Goal: Transaction & Acquisition: Book appointment/travel/reservation

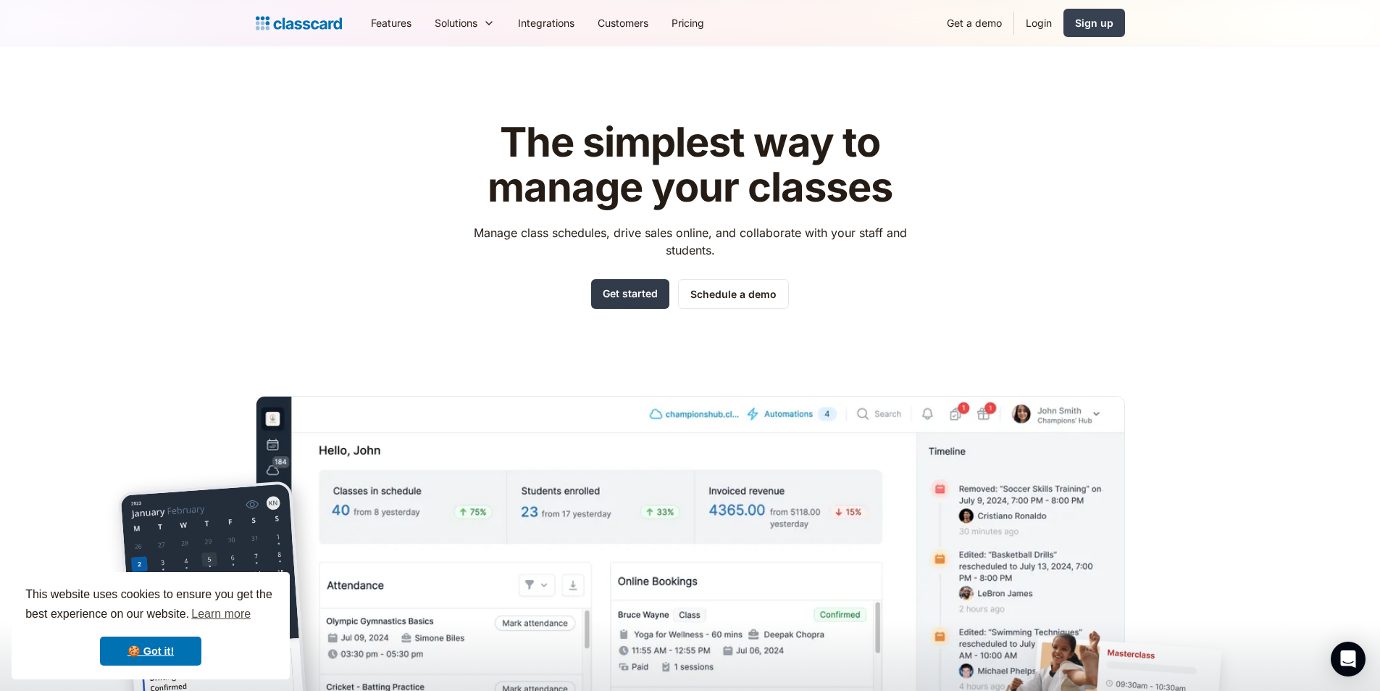
click at [616, 291] on link "Get started" at bounding box center [630, 294] width 78 height 30
click at [187, 656] on link "🍪 Got it!" at bounding box center [150, 650] width 101 height 29
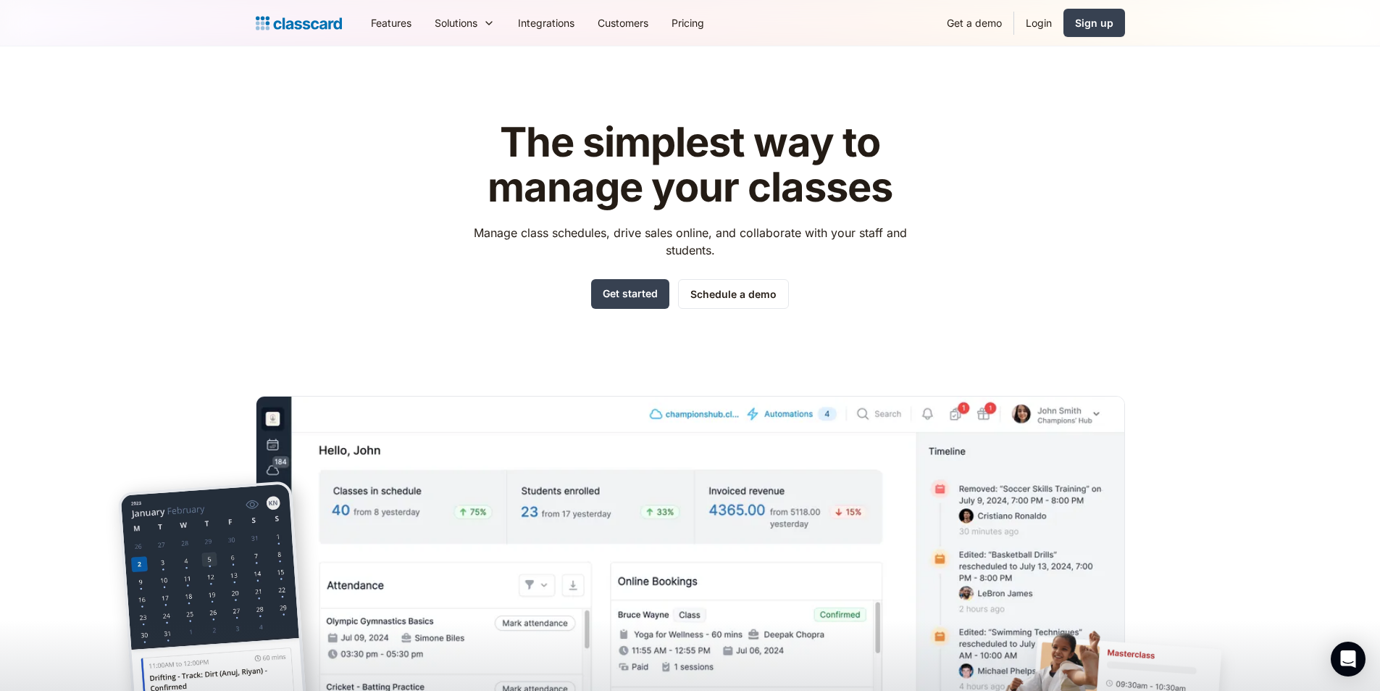
click at [160, 263] on header "The simplest way to manage your classes Manage class schedules, drive sales onl…" at bounding box center [690, 412] width 1380 height 733
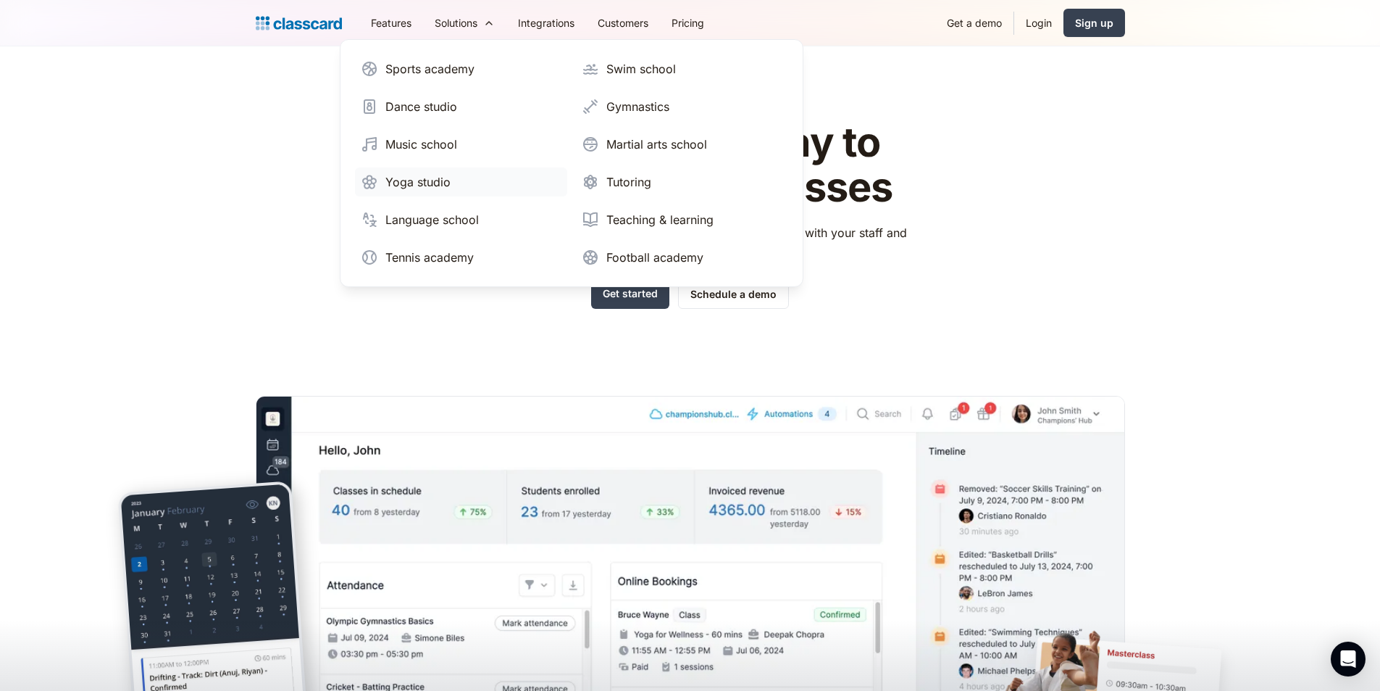
click at [454, 183] on link "Yoga studio" at bounding box center [461, 181] width 212 height 29
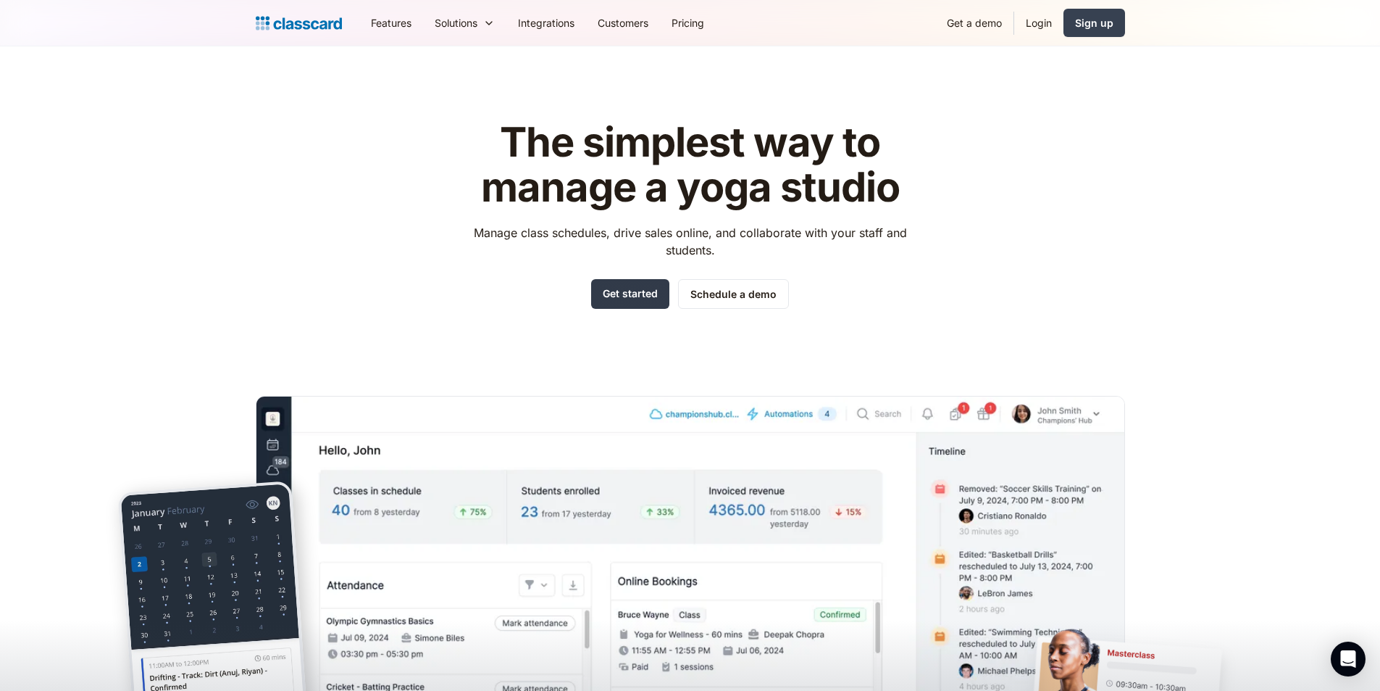
click at [626, 304] on link "Get started" at bounding box center [630, 294] width 78 height 30
click at [764, 280] on link "Schedule a demo" at bounding box center [733, 294] width 111 height 30
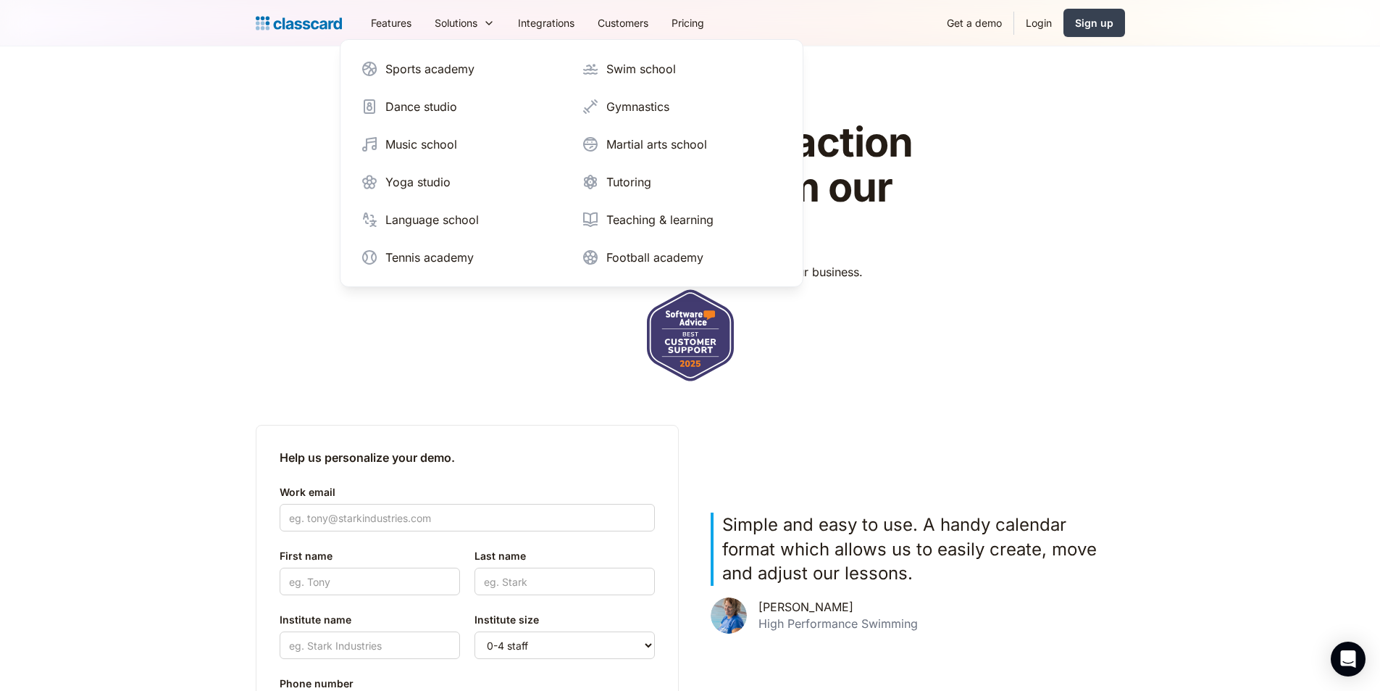
click at [1014, 114] on div "See Classcard in action with a demo from our team. We'll help you find the righ…" at bounding box center [691, 445] width 870 height 696
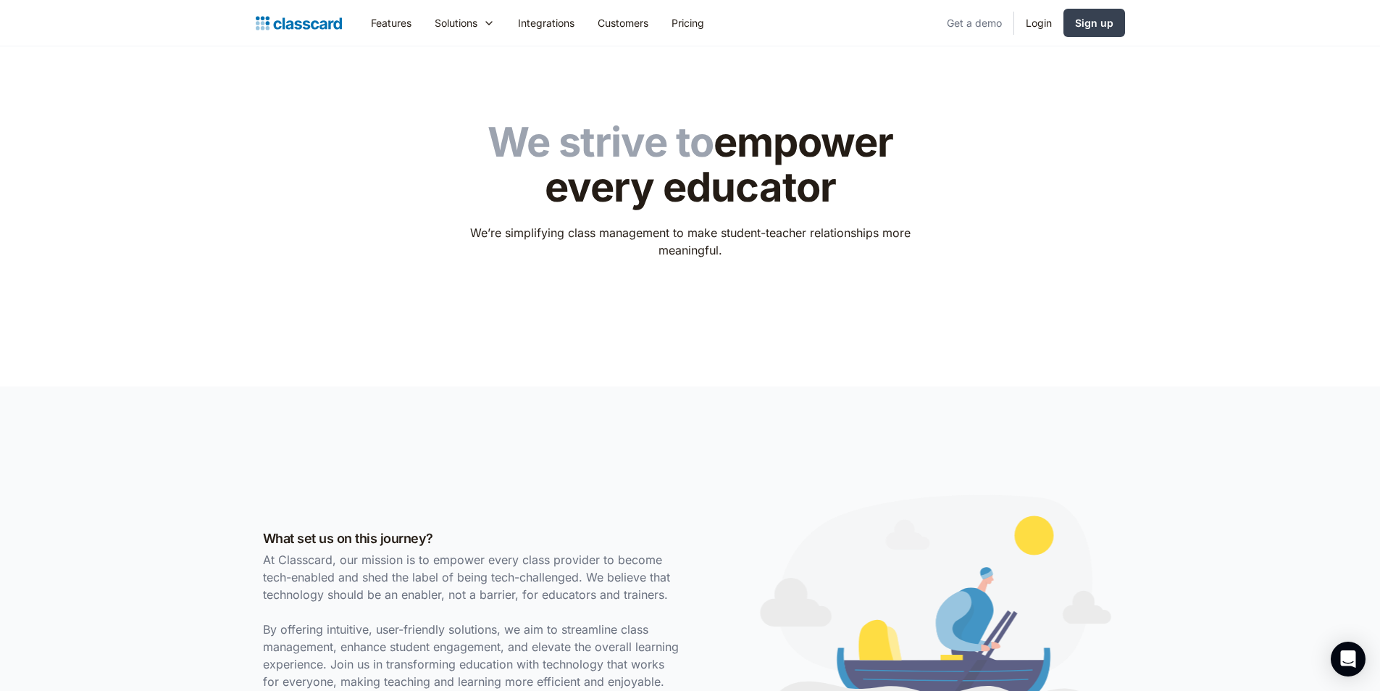
click at [980, 19] on link "Get a demo" at bounding box center [974, 23] width 78 height 33
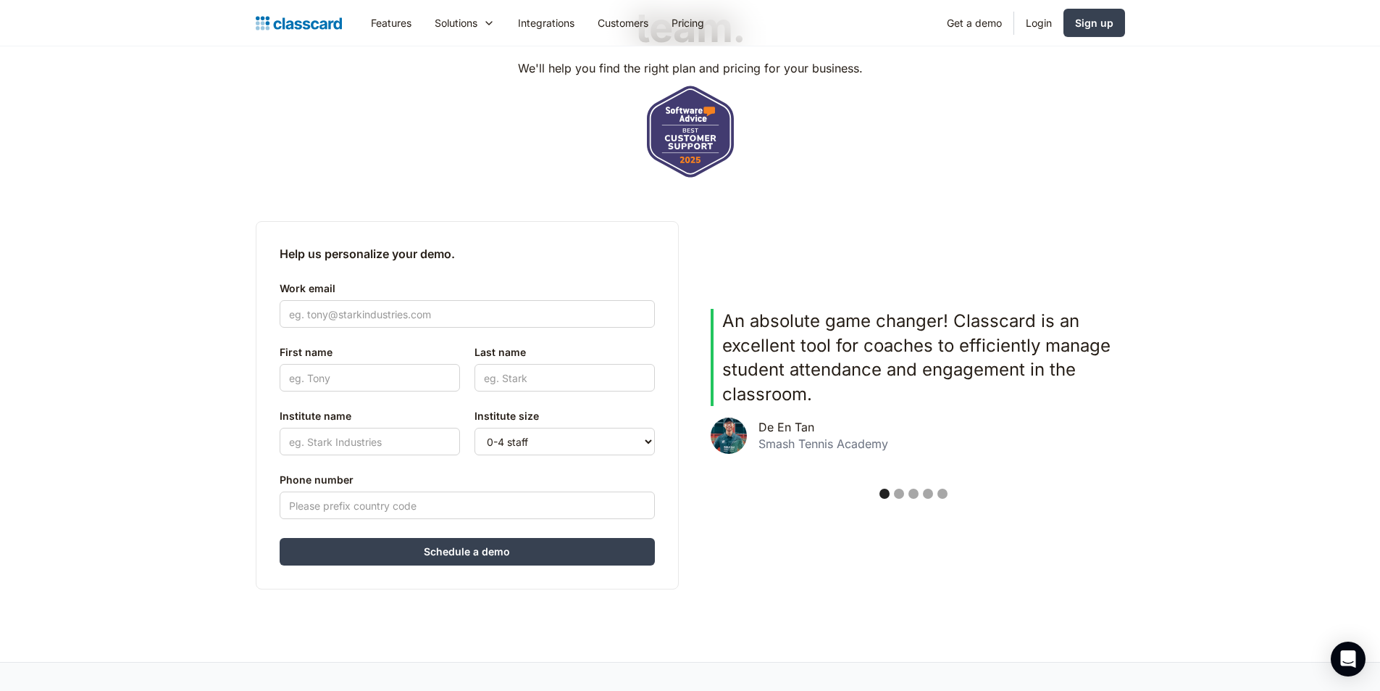
scroll to position [217, 0]
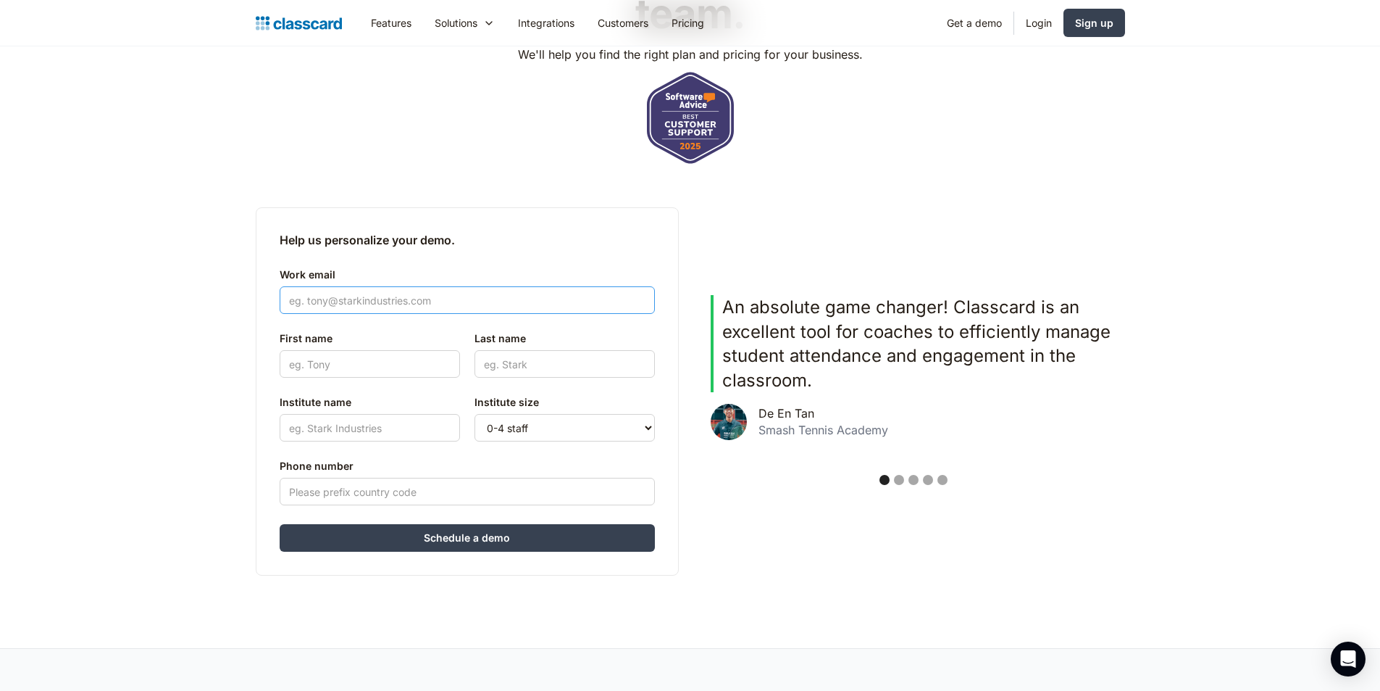
click at [403, 309] on input "Work email" at bounding box center [467, 300] width 375 height 28
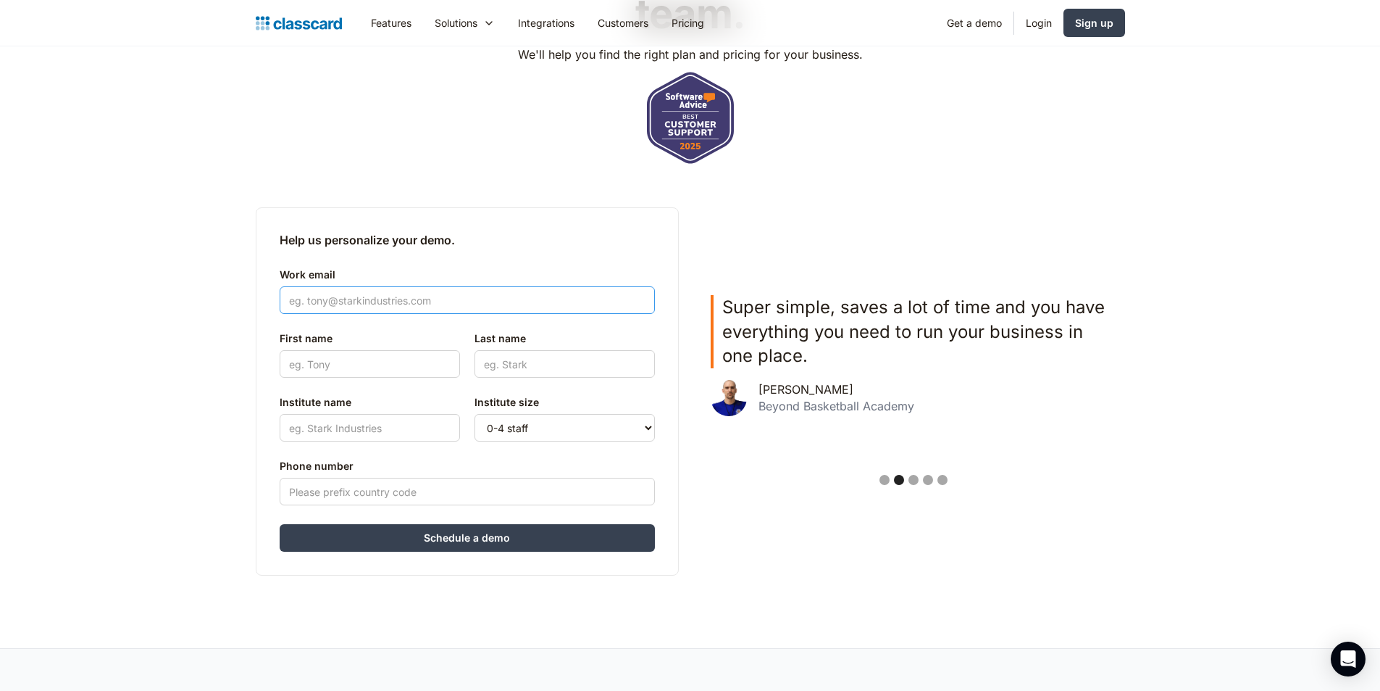
type input "[EMAIL_ADDRESS][DOMAIN_NAME]"
click at [383, 360] on input "First name" at bounding box center [370, 364] width 180 height 28
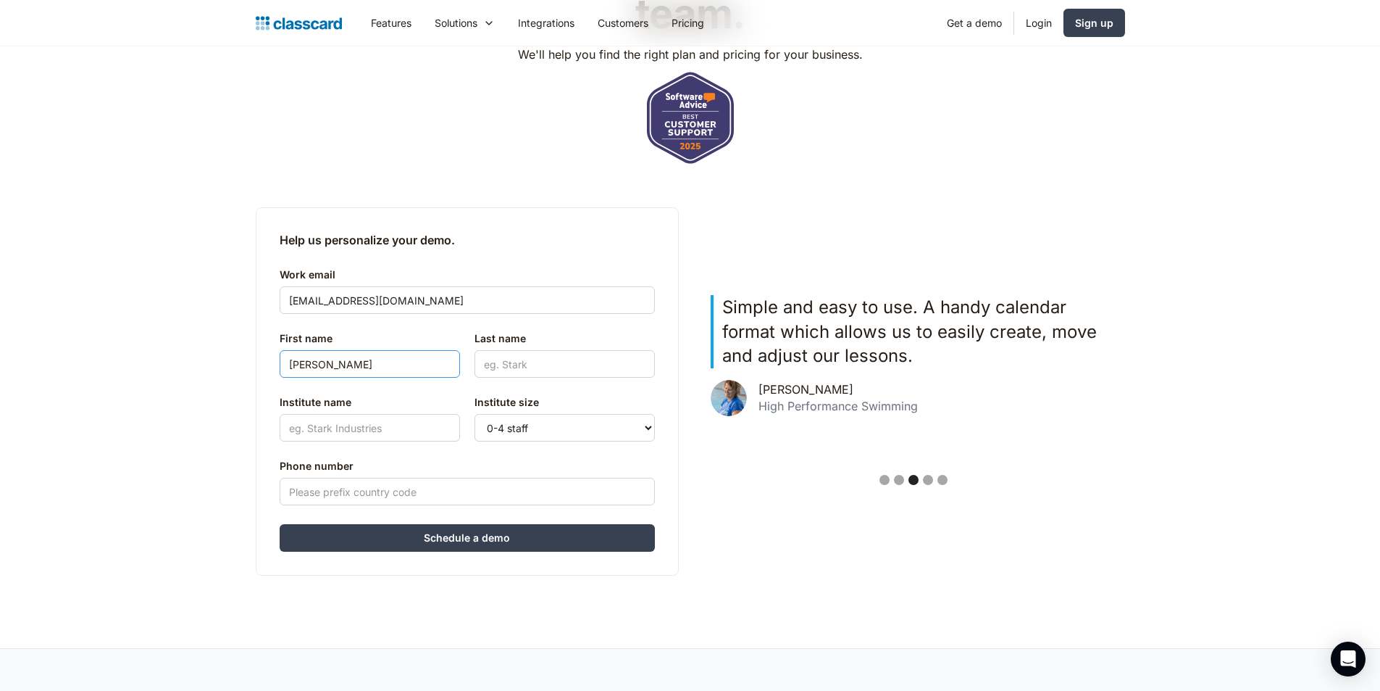
type input "[PERSON_NAME]"
type input "Maulana"
click at [390, 446] on div "Institute name" at bounding box center [370, 418] width 180 height 61
click at [378, 438] on input "Institute name" at bounding box center [370, 428] width 180 height 28
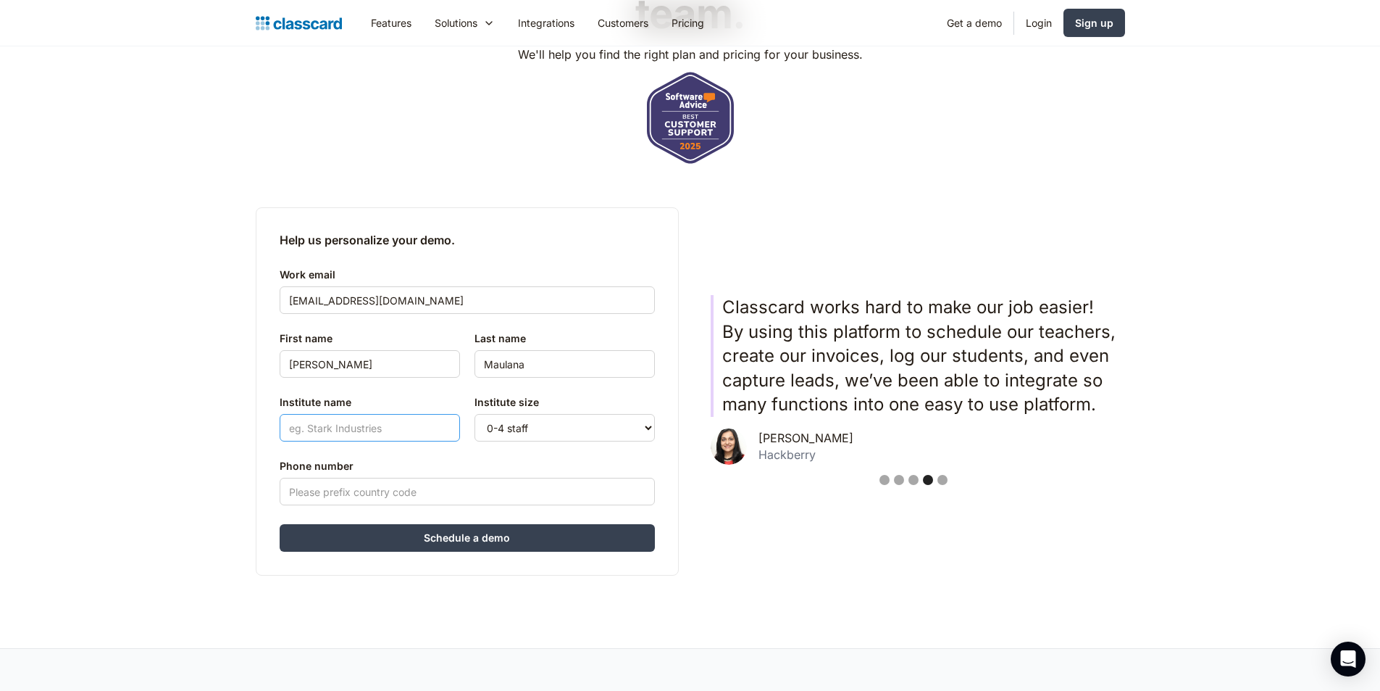
click at [378, 438] on input "Institute name" at bounding box center [370, 428] width 180 height 28
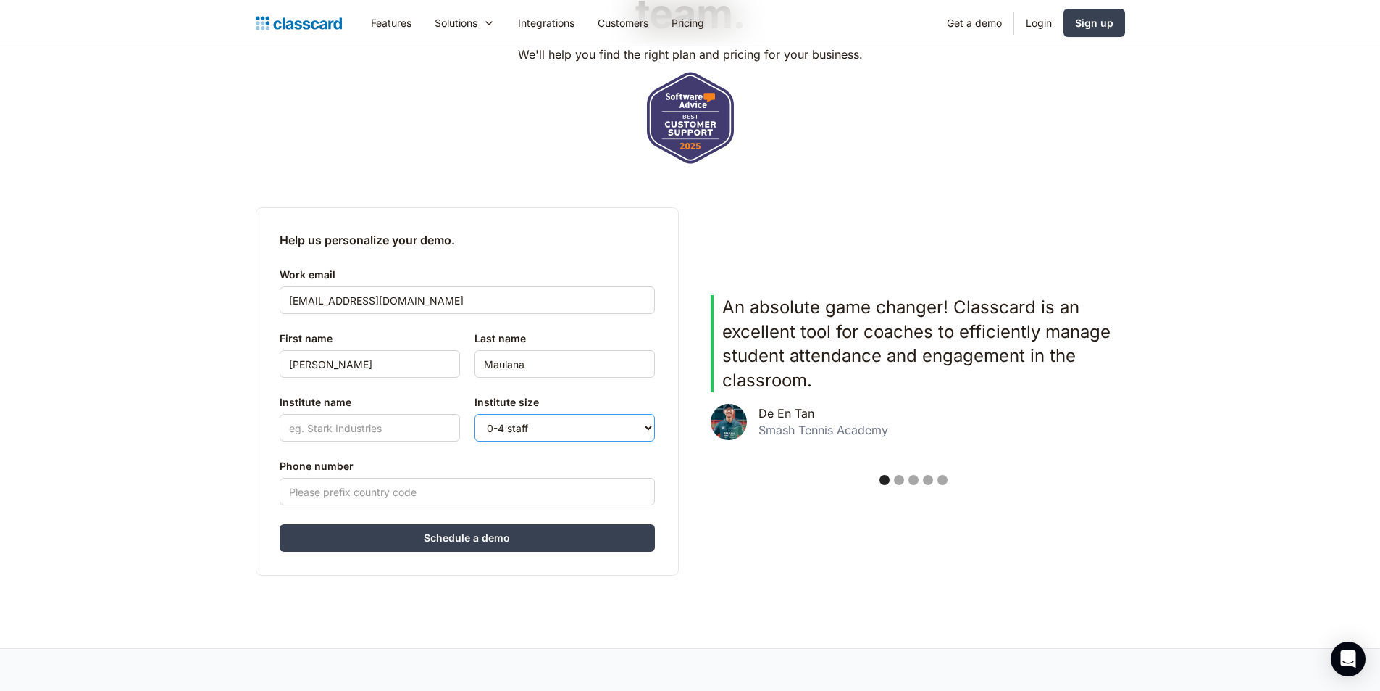
click at [513, 432] on select "0-4 staff 5-10 staff 11-25 staff 26-50 staff 51-100 staff 101+ staff" at bounding box center [565, 428] width 180 height 28
click at [475, 414] on select "0-4 staff 5-10 staff 11-25 staff 26-50 staff 51-100 staff 101+ staff" at bounding box center [565, 428] width 180 height 28
click at [358, 429] on input "Institute name" at bounding box center [370, 428] width 180 height 28
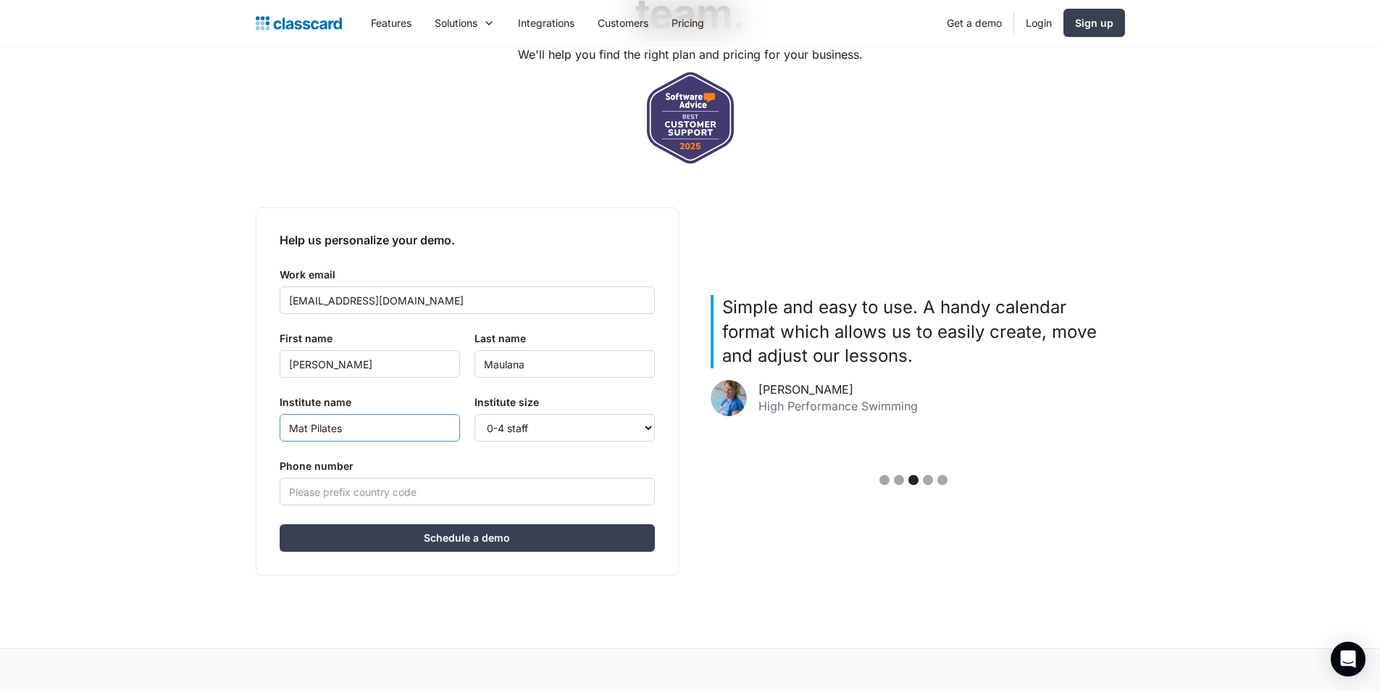
type input "Mat Pilates"
click at [367, 484] on input "Phone number" at bounding box center [467, 492] width 375 height 28
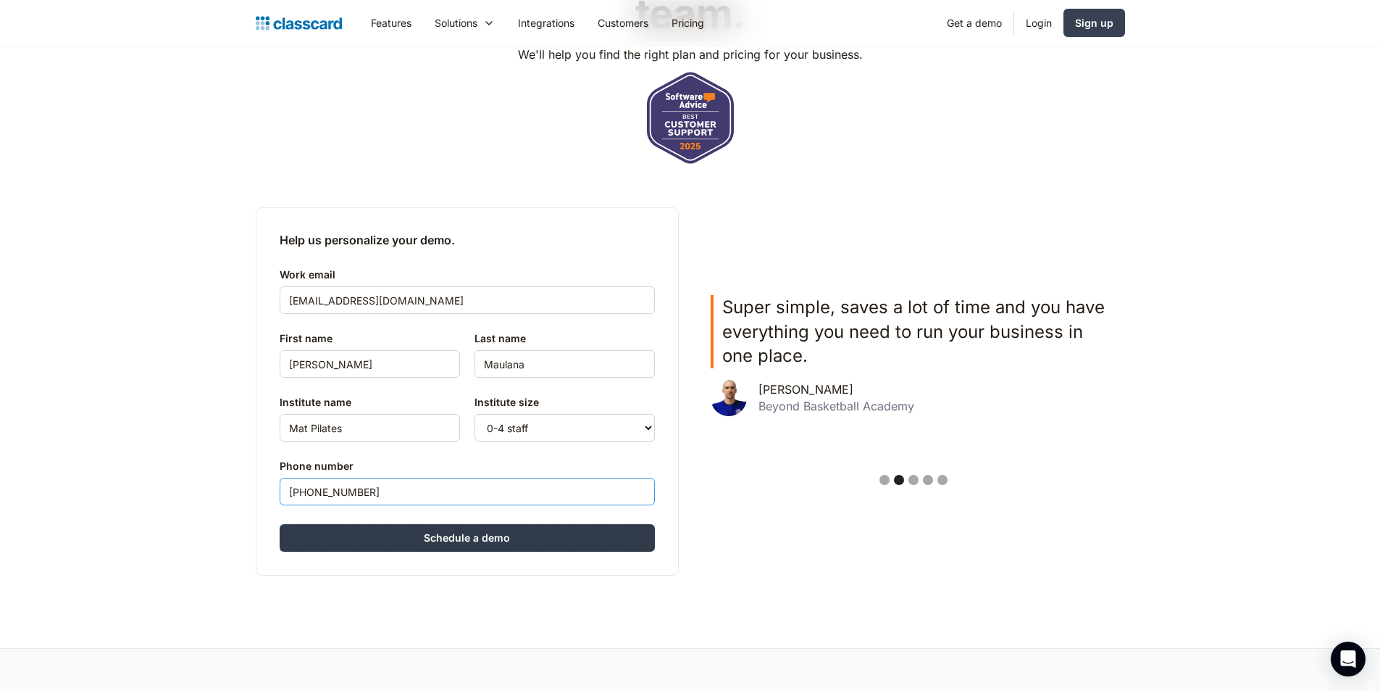
type input "+6281211219117"
click at [379, 534] on input "Schedule a demo" at bounding box center [467, 538] width 375 height 28
type input "Hang in there..."
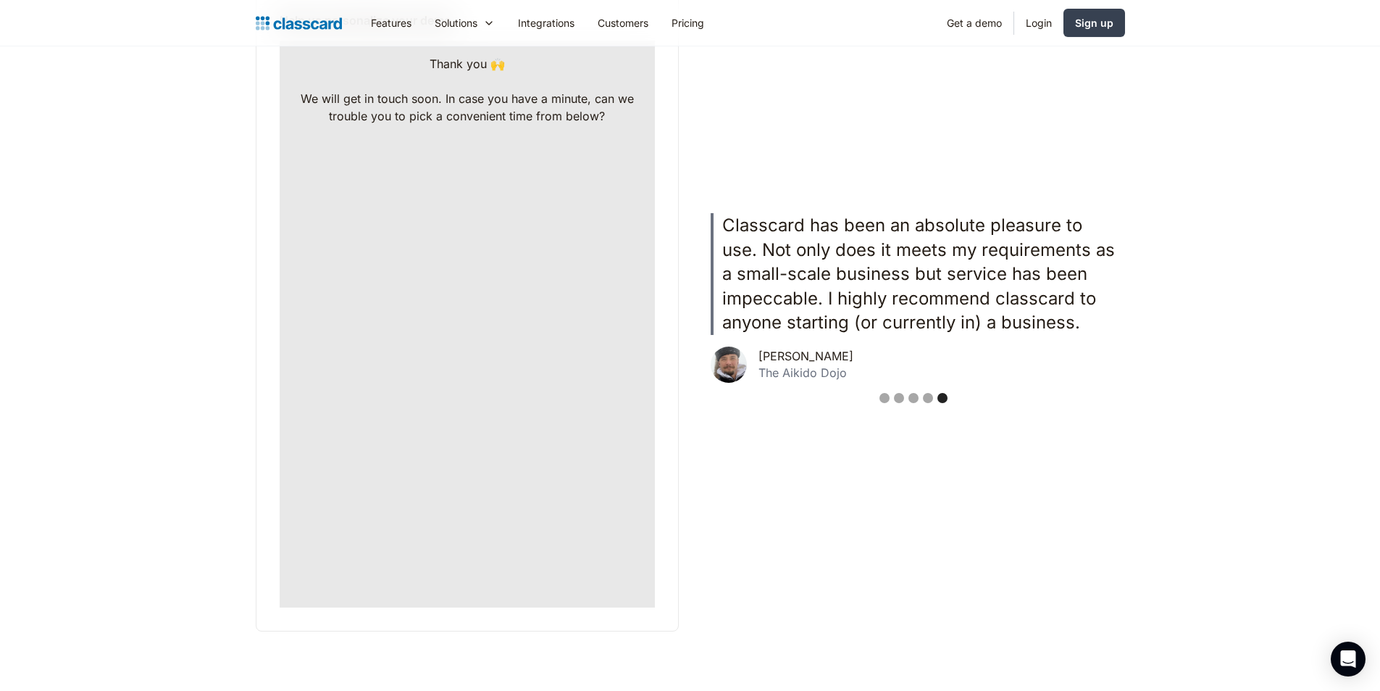
scroll to position [365, 0]
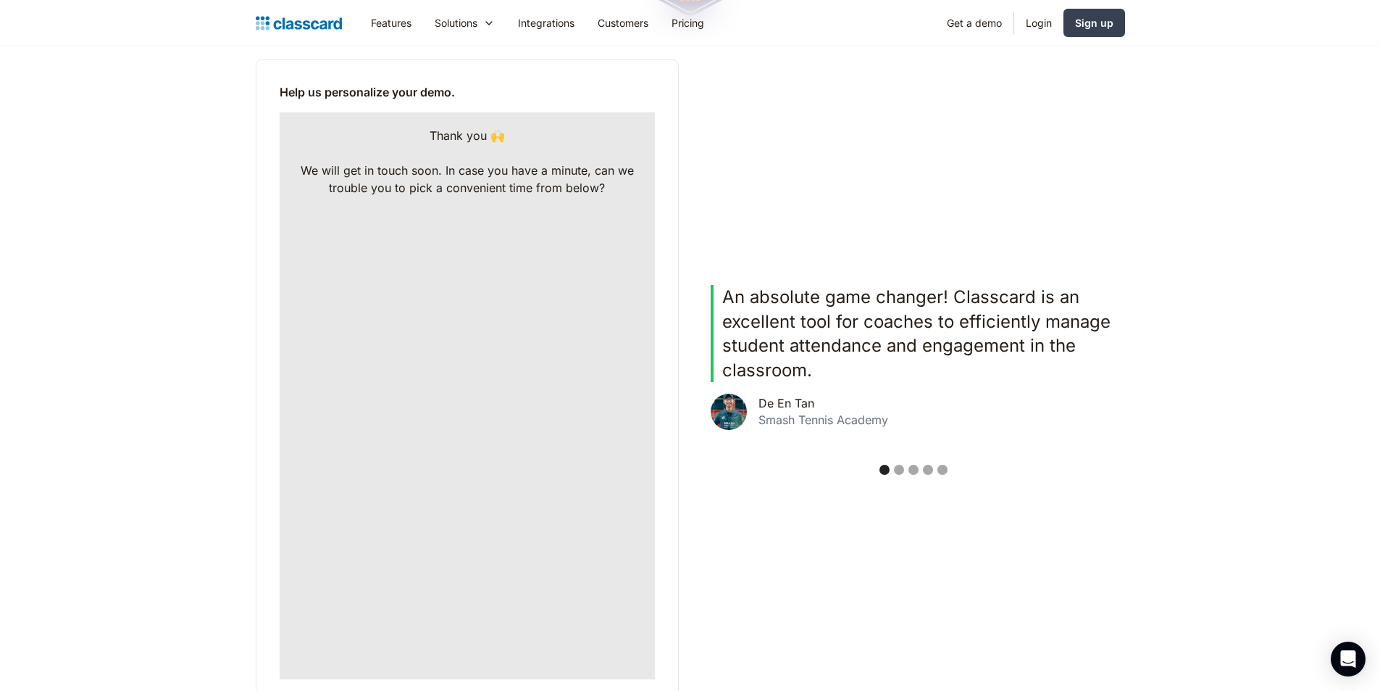
click at [322, 23] on img "home" at bounding box center [299, 23] width 86 height 20
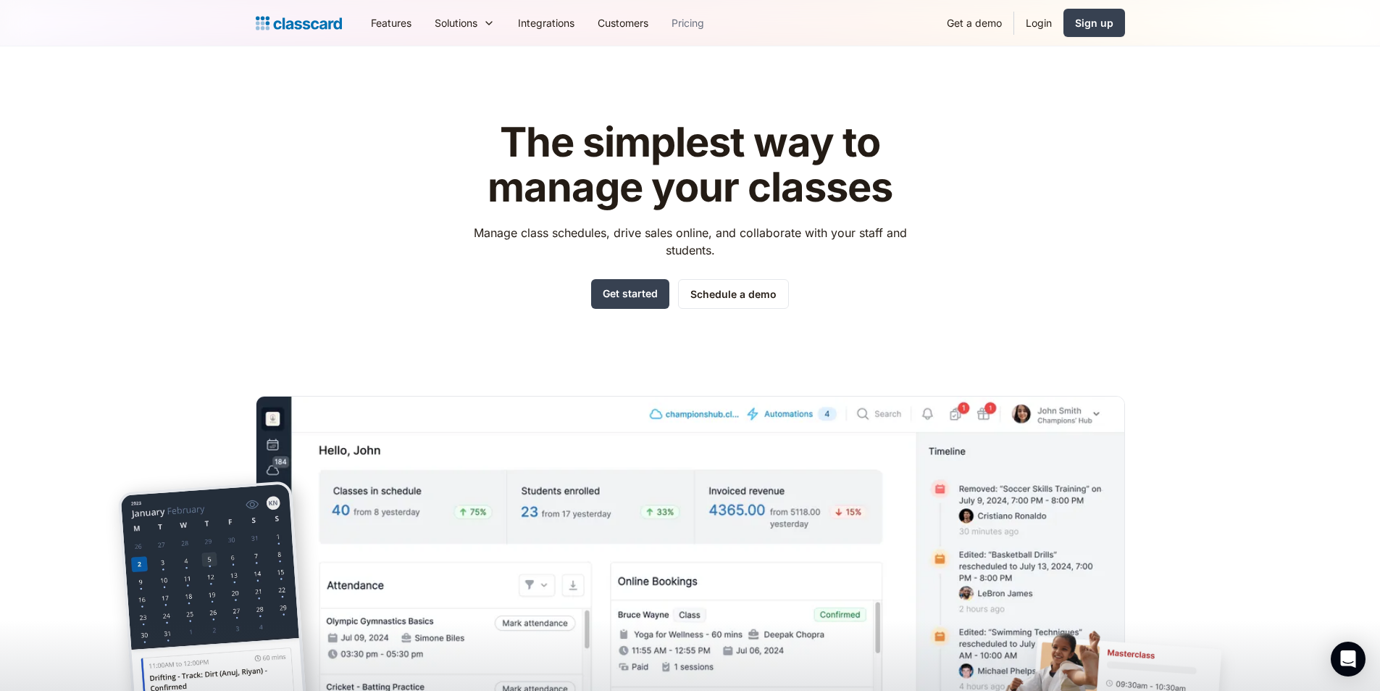
click at [693, 29] on link "Pricing" at bounding box center [688, 23] width 56 height 33
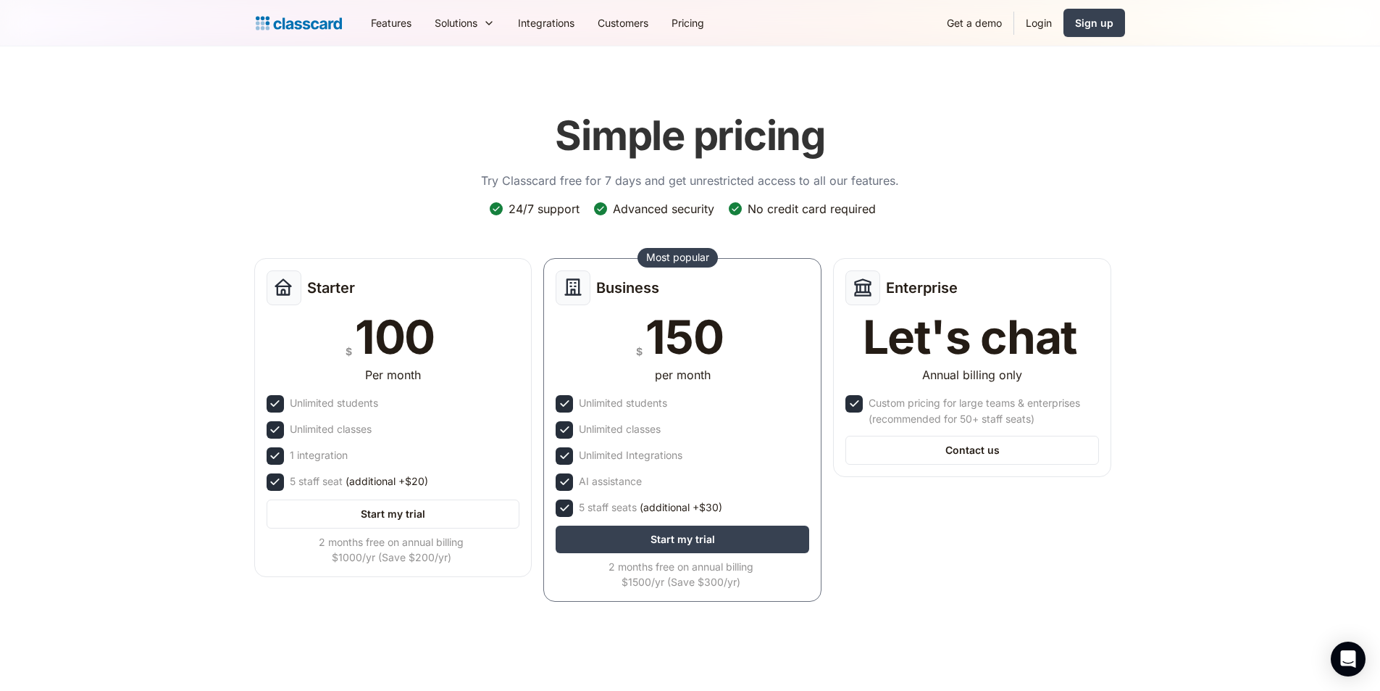
click at [171, 359] on header "Simple pricing Try Classcard free for 7 days and get unrestricted access to all…" at bounding box center [690, 367] width 1380 height 642
click at [564, 20] on link "Integrations" at bounding box center [546, 23] width 80 height 33
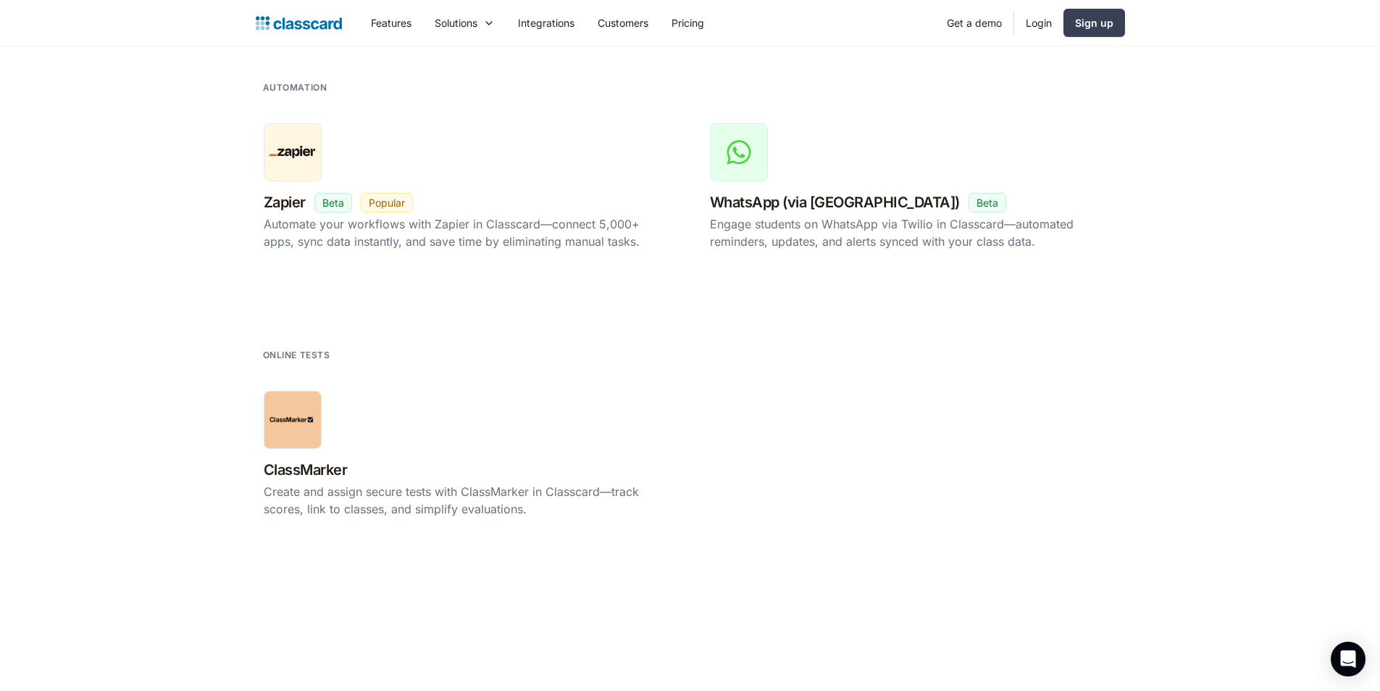
scroll to position [2536, 0]
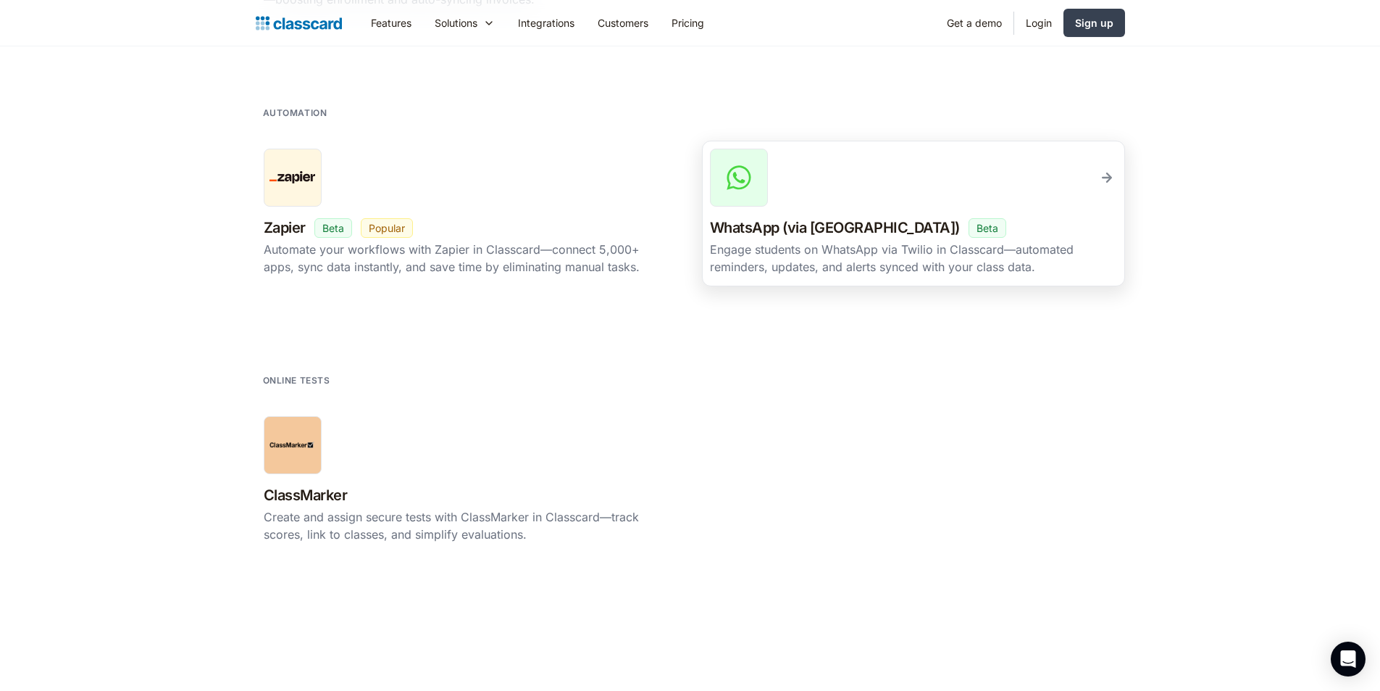
click at [772, 260] on div "Engage students on WhatsApp via Twilio in Classcard—automated reminders, update…" at bounding box center [913, 258] width 407 height 35
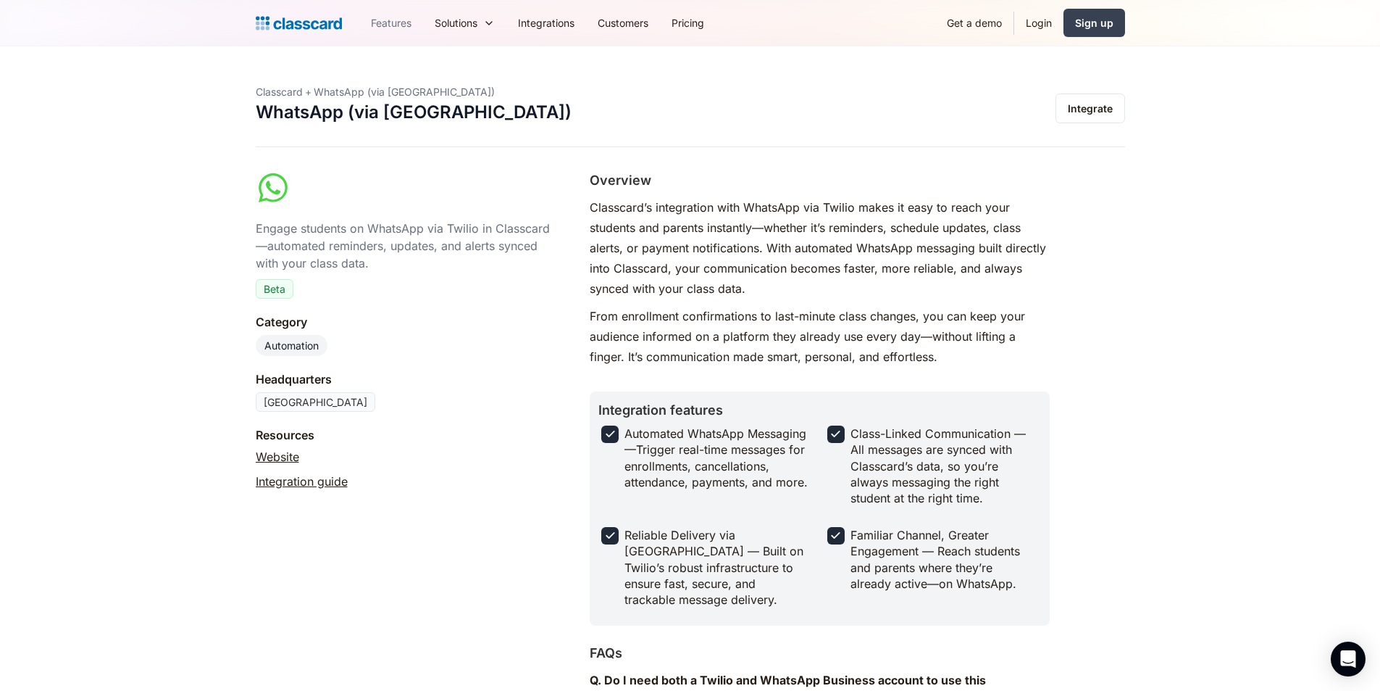
click at [397, 15] on link "Features" at bounding box center [391, 23] width 64 height 33
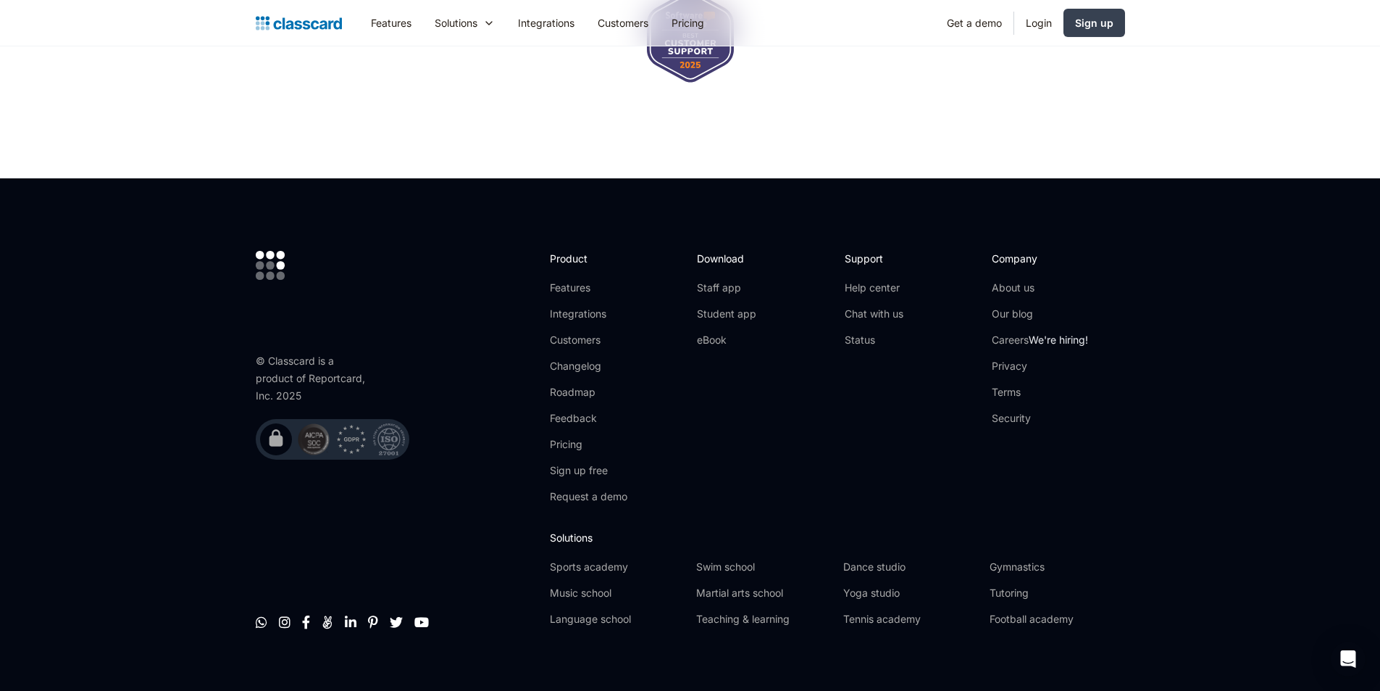
scroll to position [4372, 0]
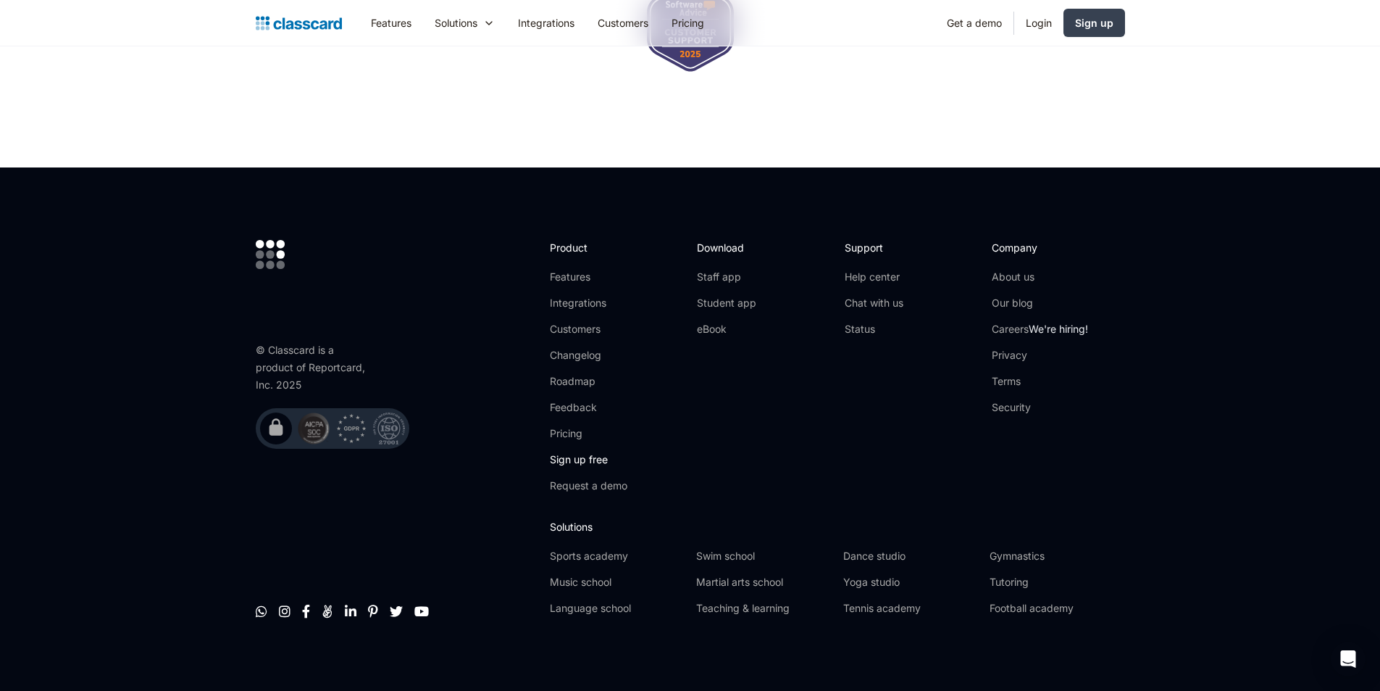
click at [593, 452] on link "Sign up free" at bounding box center [589, 459] width 78 height 14
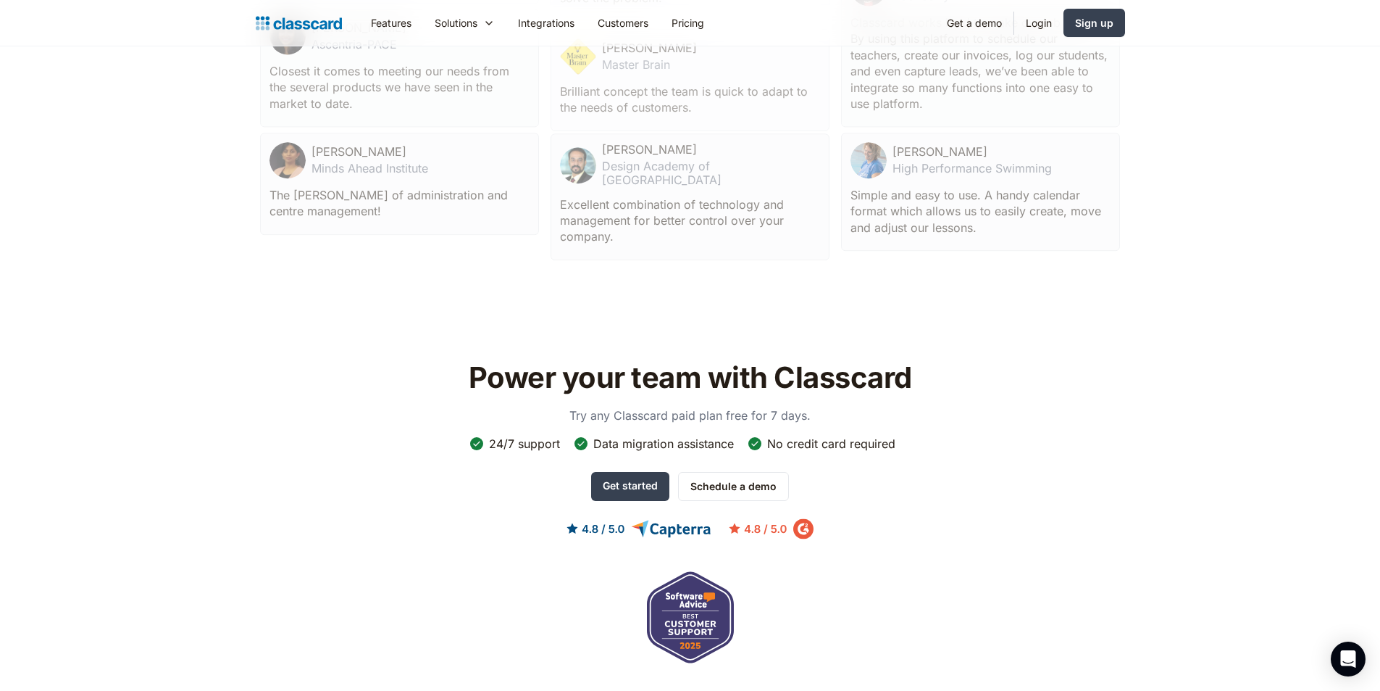
scroll to position [3648, 0]
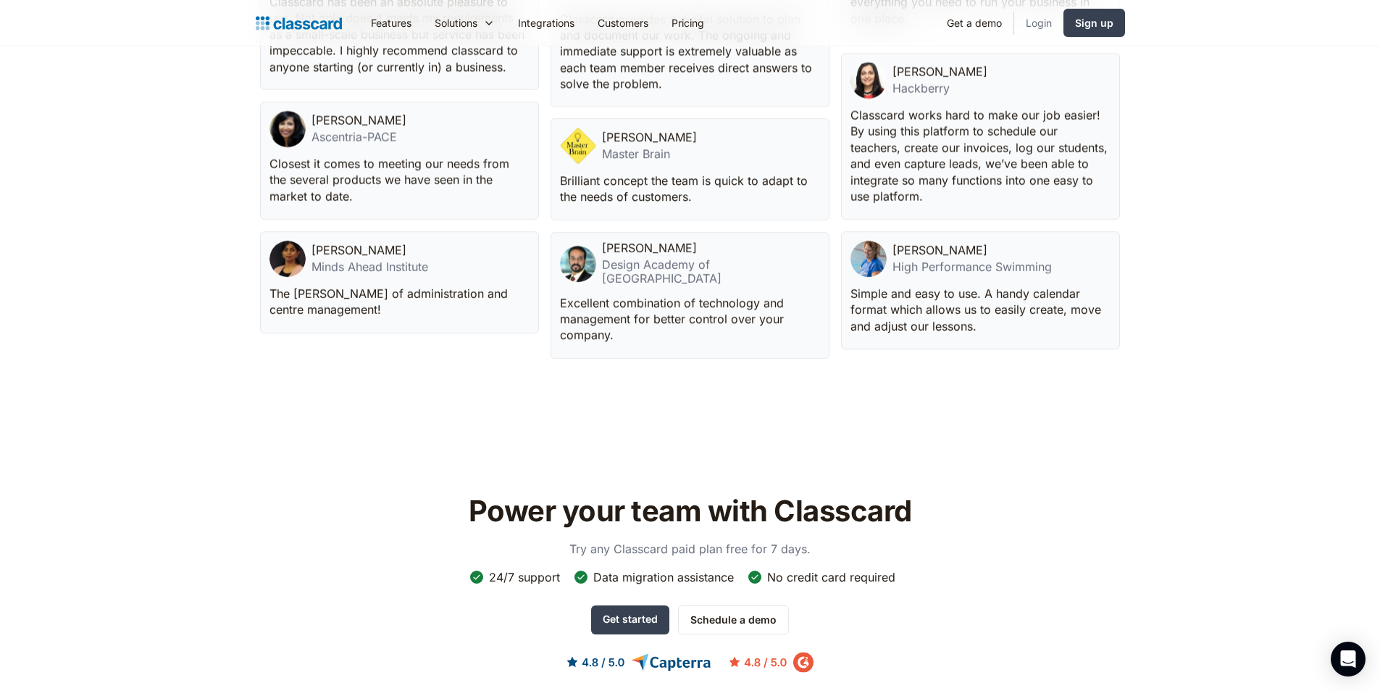
click at [1027, 28] on link "Login" at bounding box center [1038, 23] width 49 height 33
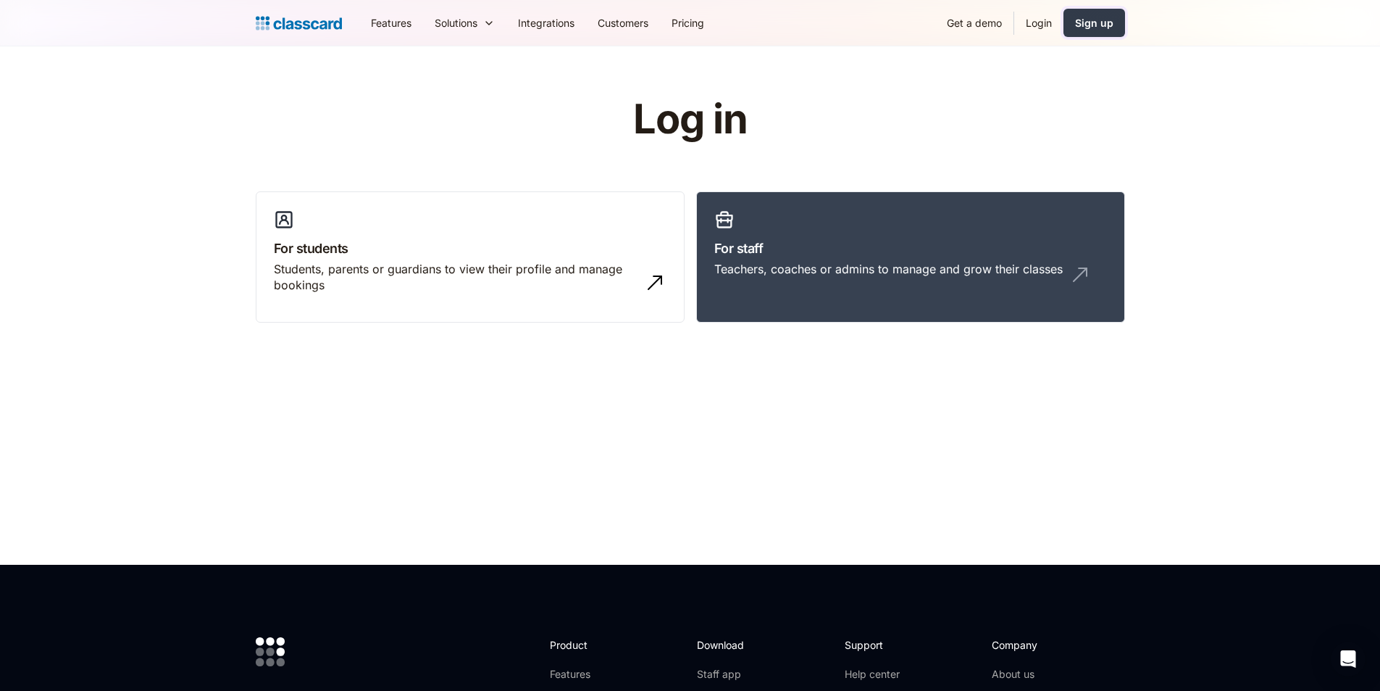
click at [1086, 14] on link "Sign up" at bounding box center [1095, 23] width 62 height 28
